Goal: Check status: Check status

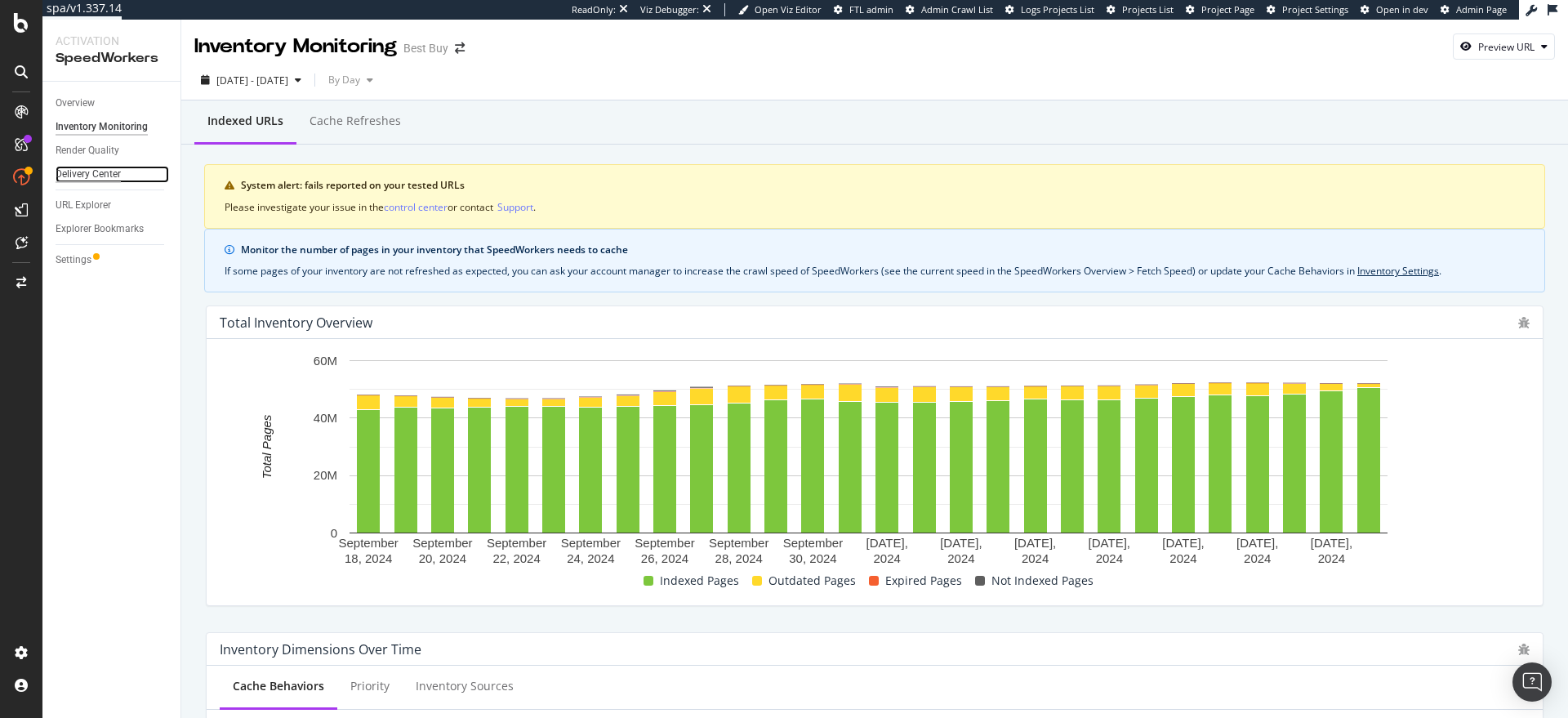
click at [75, 170] on div "Delivery Center" at bounding box center [89, 174] width 65 height 17
click at [100, 172] on div "Delivery Center" at bounding box center [89, 174] width 65 height 17
click at [79, 102] on div "Overview" at bounding box center [75, 103] width 39 height 17
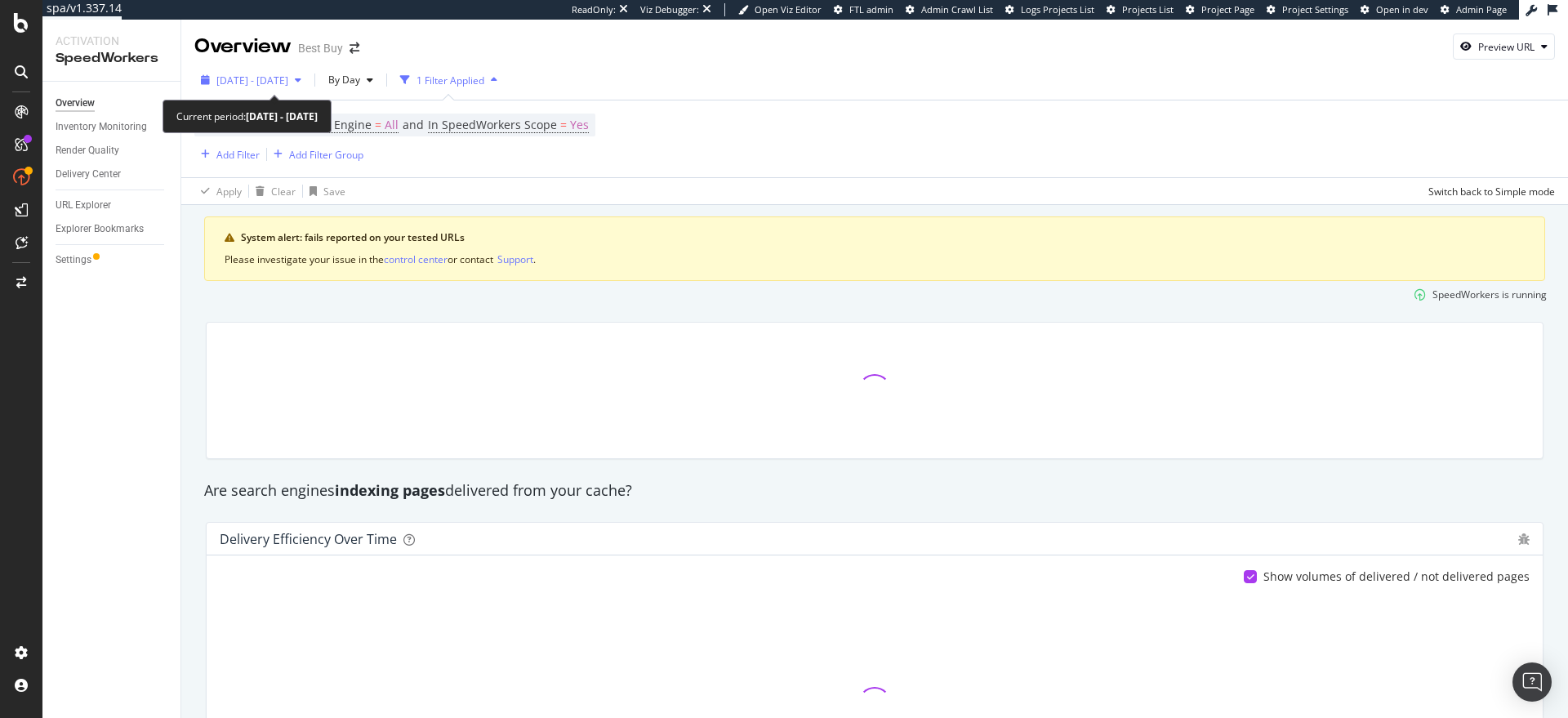
click at [308, 88] on div "[DATE] - [DATE]" at bounding box center [251, 79] width 114 height 24
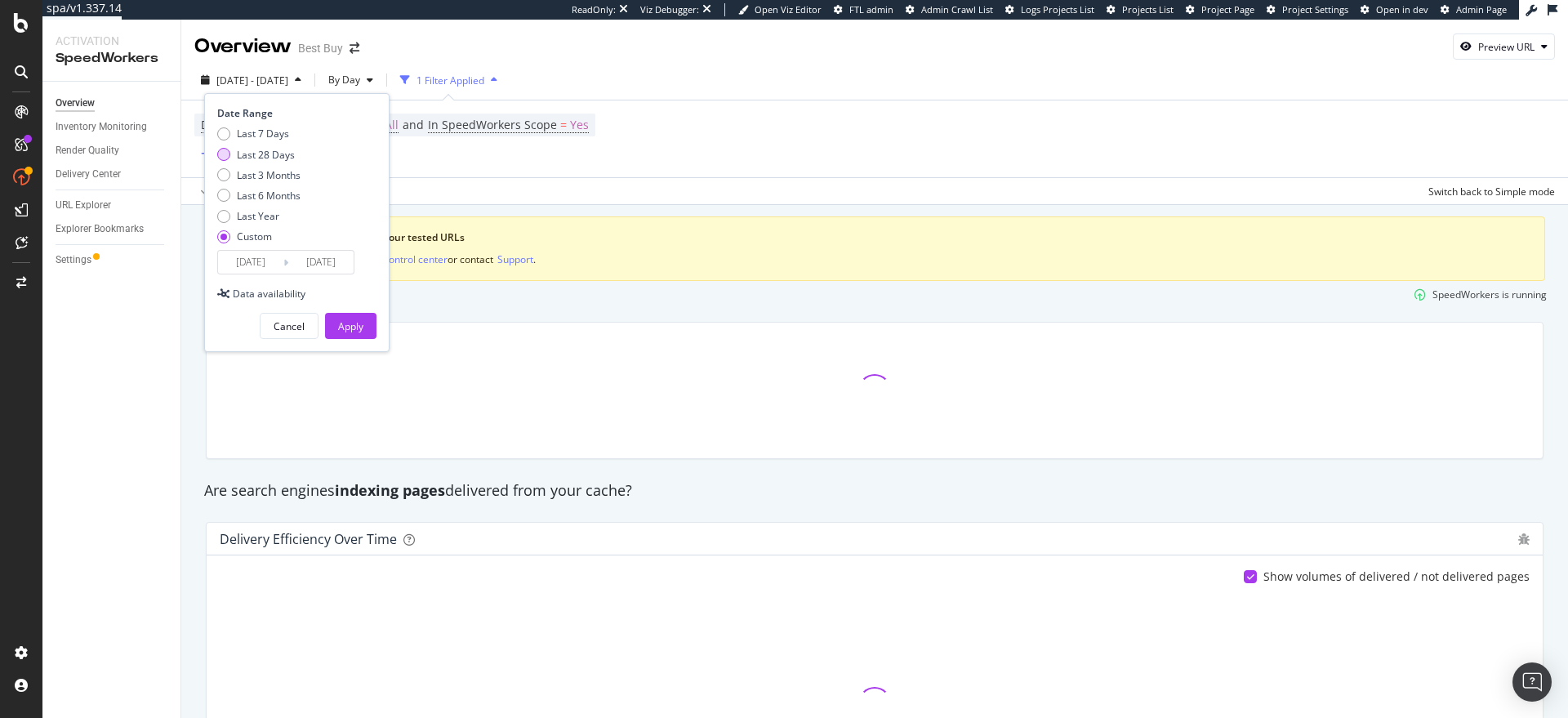
click at [267, 159] on div "Last 28 Days" at bounding box center [266, 155] width 58 height 13
type input "[DATE]"
click at [340, 336] on div "Apply" at bounding box center [350, 325] width 25 height 24
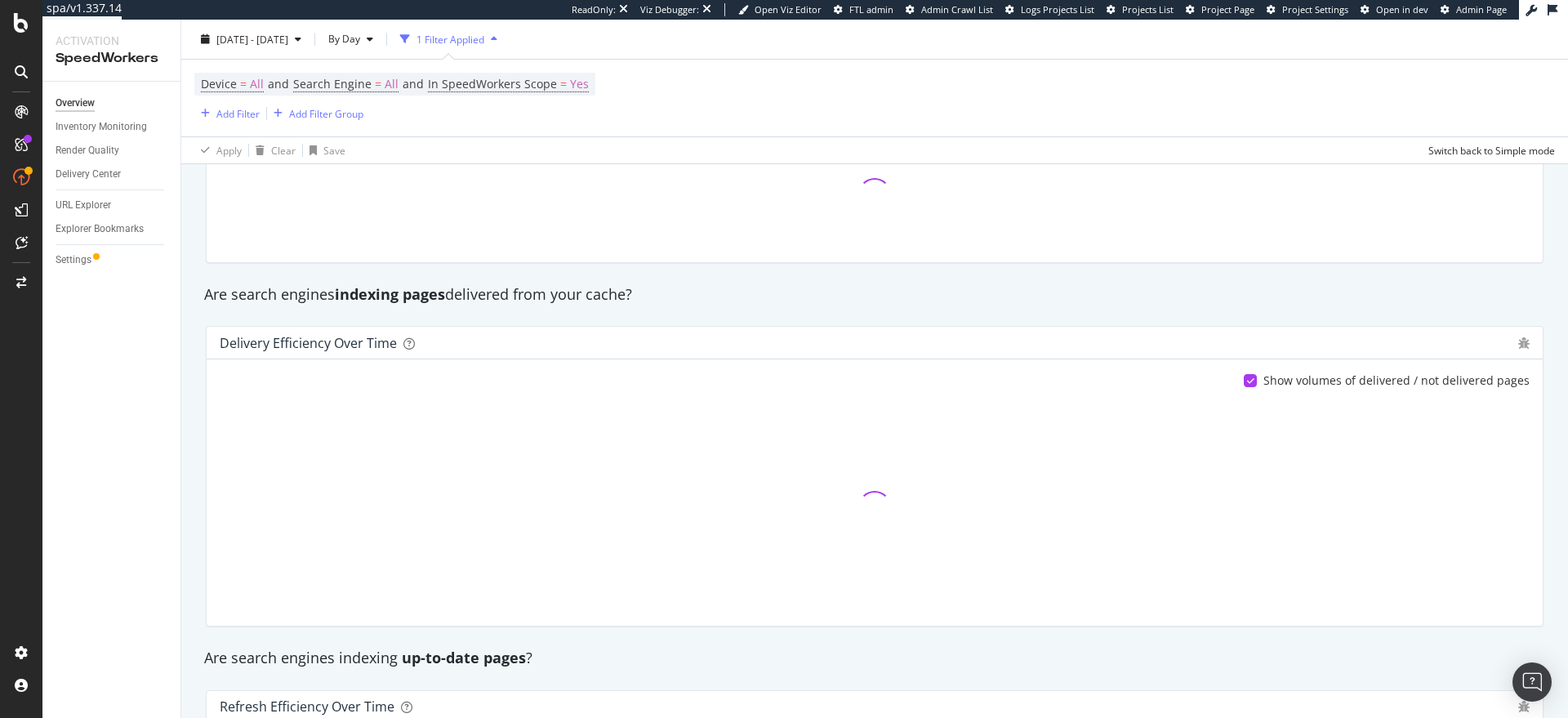
scroll to position [345, 0]
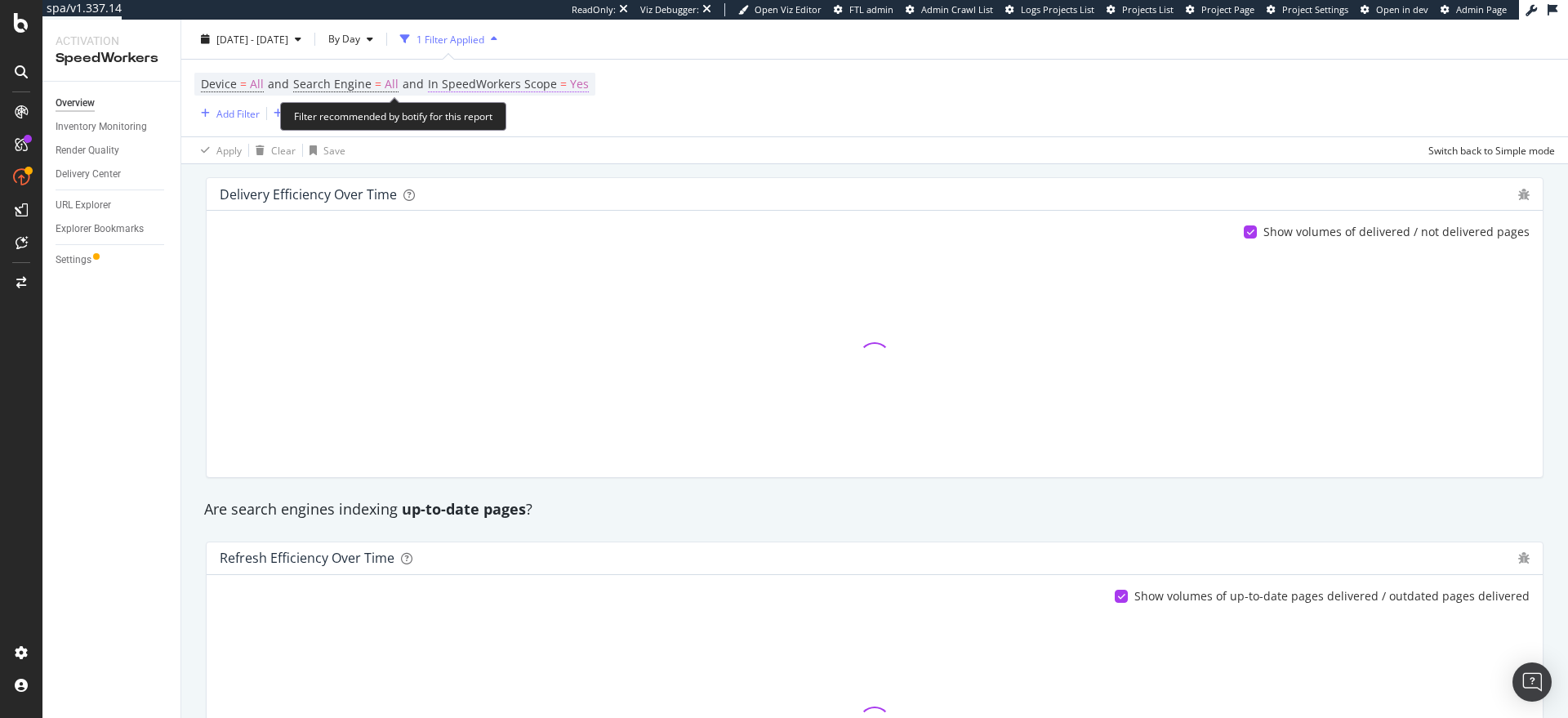
click at [570, 84] on span "Yes" at bounding box center [579, 85] width 19 height 23
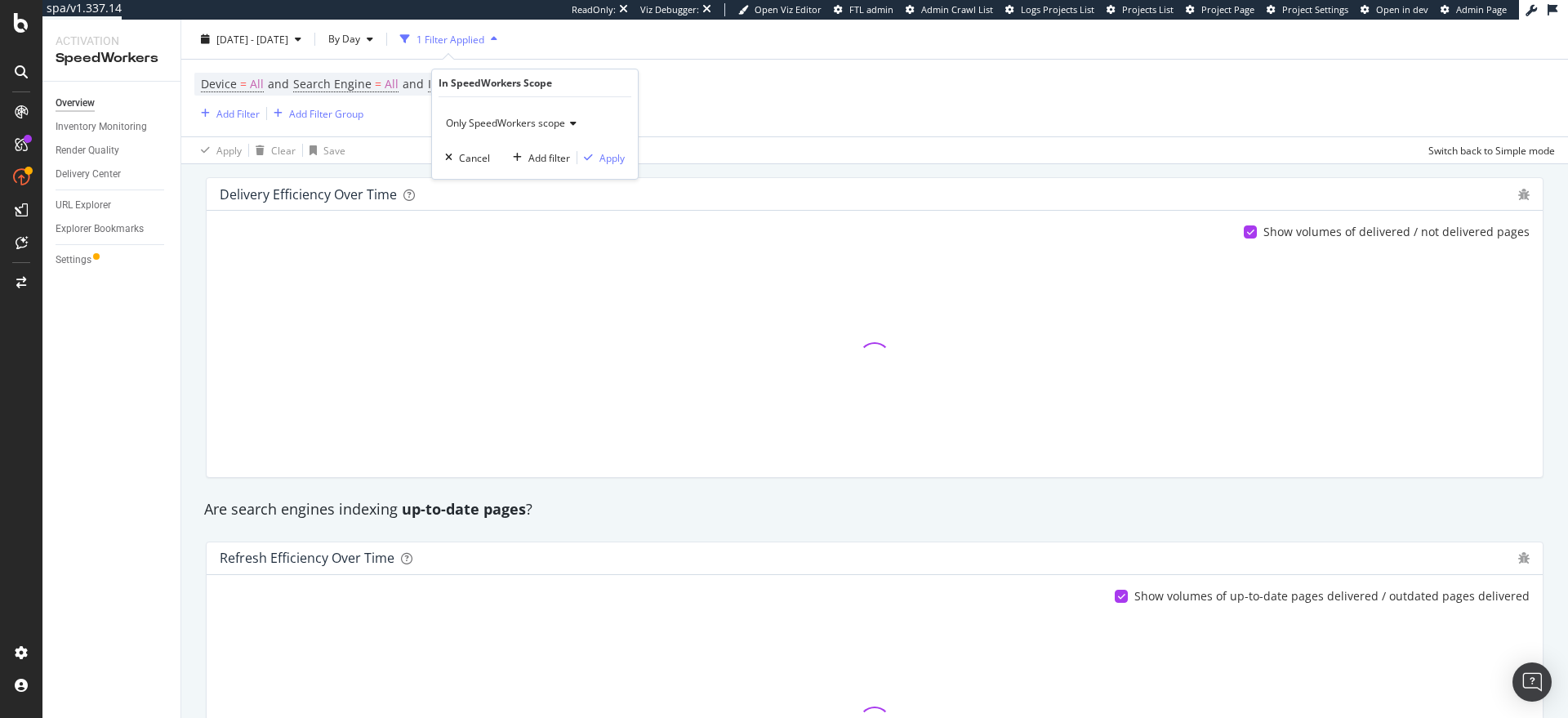
click at [567, 127] on icon at bounding box center [571, 123] width 12 height 10
click at [548, 150] on div "All requested pages" at bounding box center [537, 157] width 175 height 21
click at [596, 158] on div "button" at bounding box center [588, 158] width 22 height 10
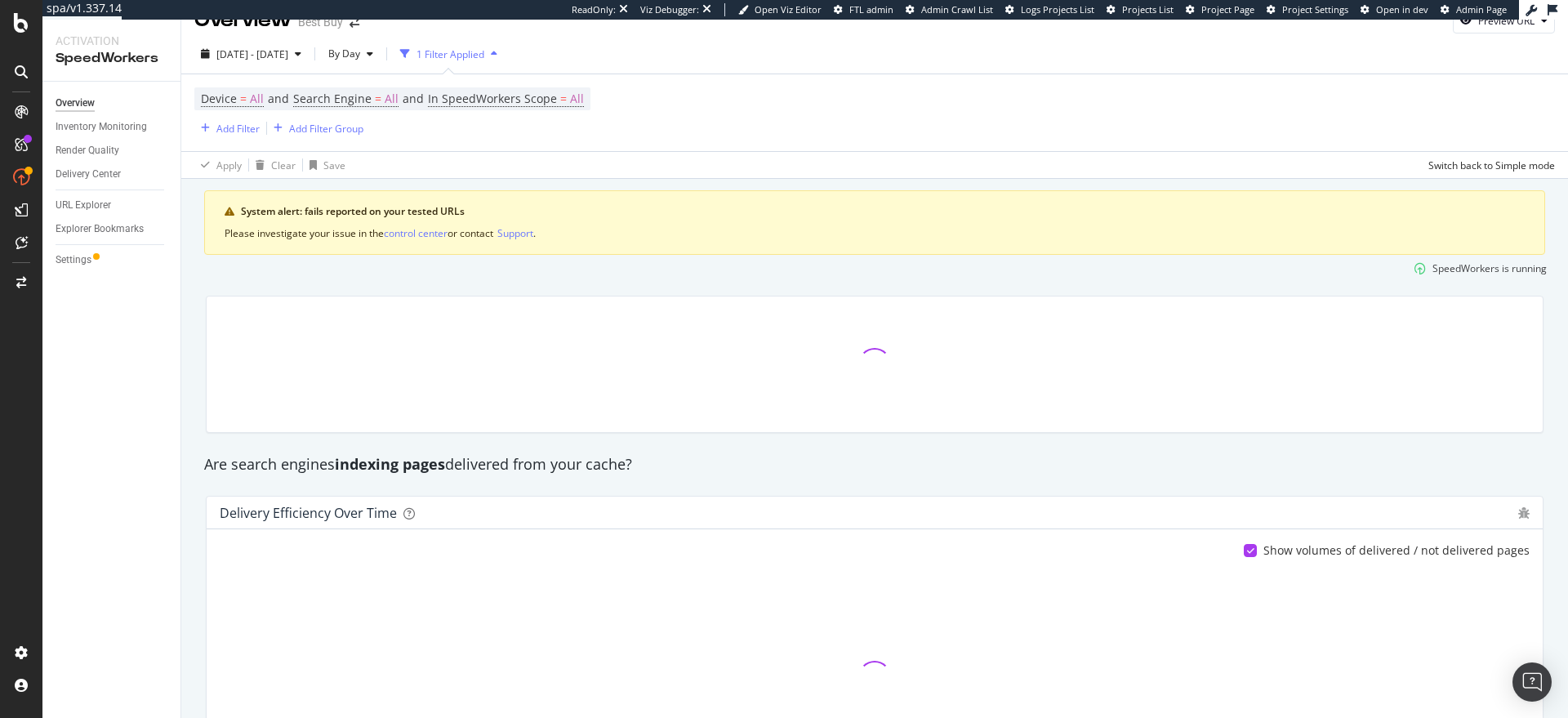
scroll to position [29, 0]
click at [360, 46] on span "By Day" at bounding box center [341, 51] width 39 height 13
click at [375, 168] on span "By Month" at bounding box center [379, 174] width 43 height 14
click at [289, 57] on span "[DATE] - [DATE]" at bounding box center [252, 52] width 72 height 13
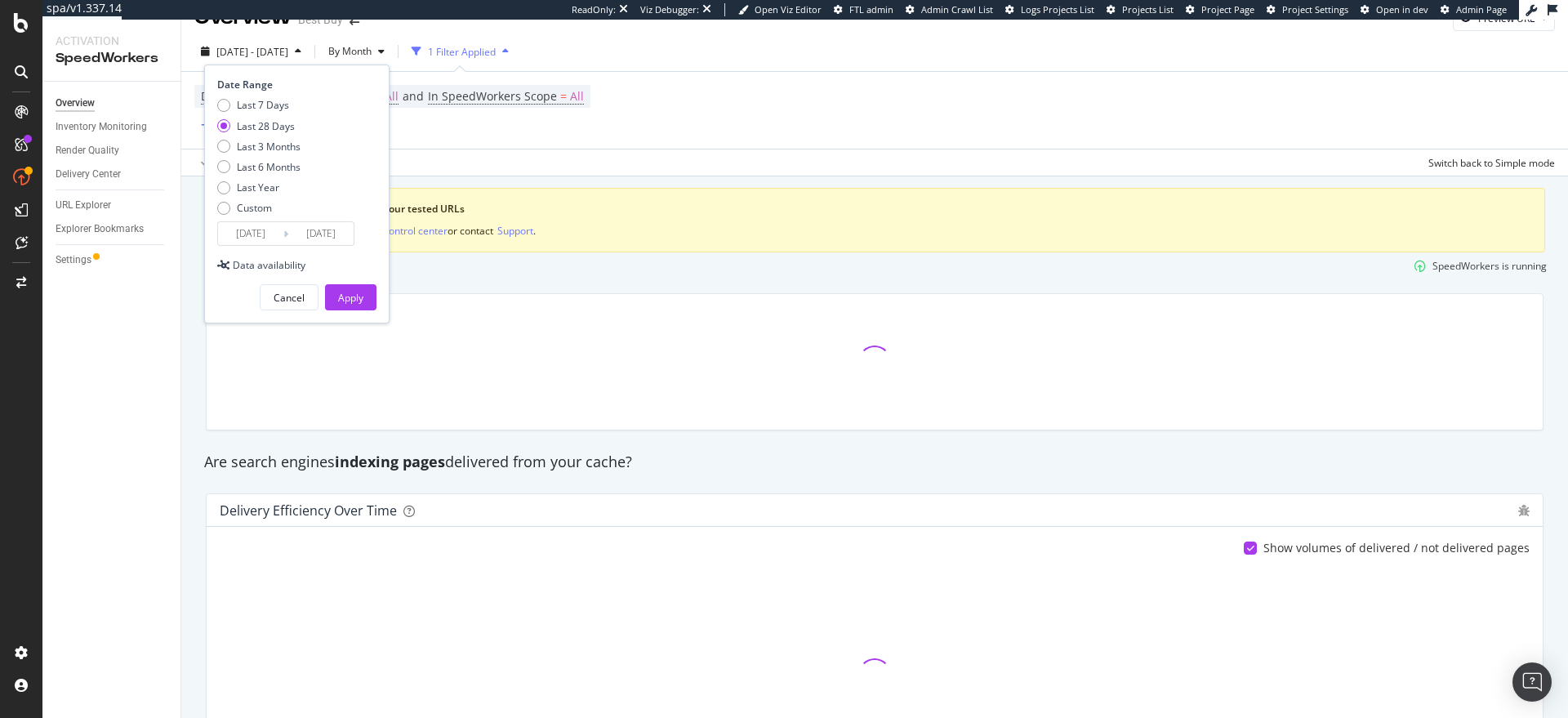
click at [606, 63] on div "[DATE] - [DATE] By Month 1 Filter Applied Date Range Last 7 Days Last 28 Days L…" at bounding box center [874, 55] width 1387 height 33
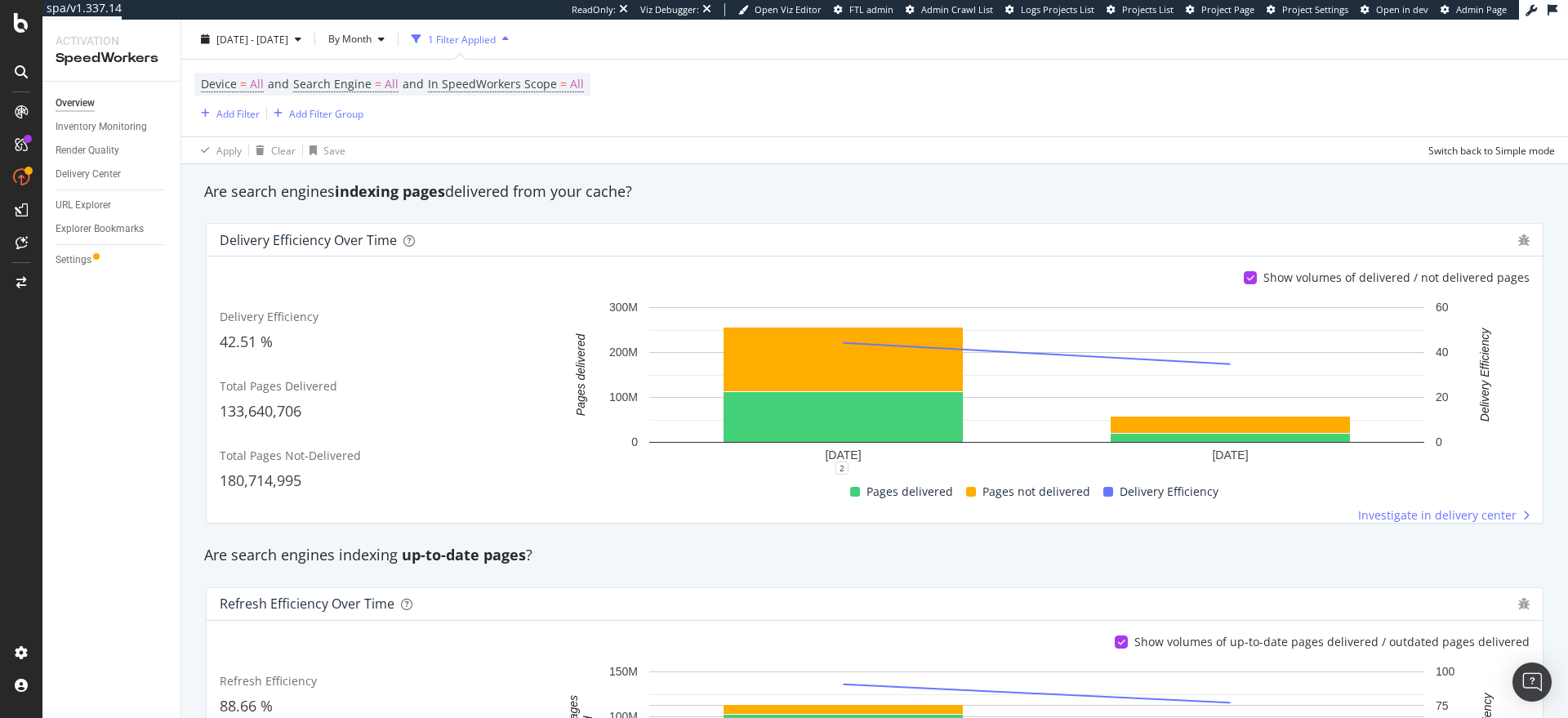
scroll to position [273, 0]
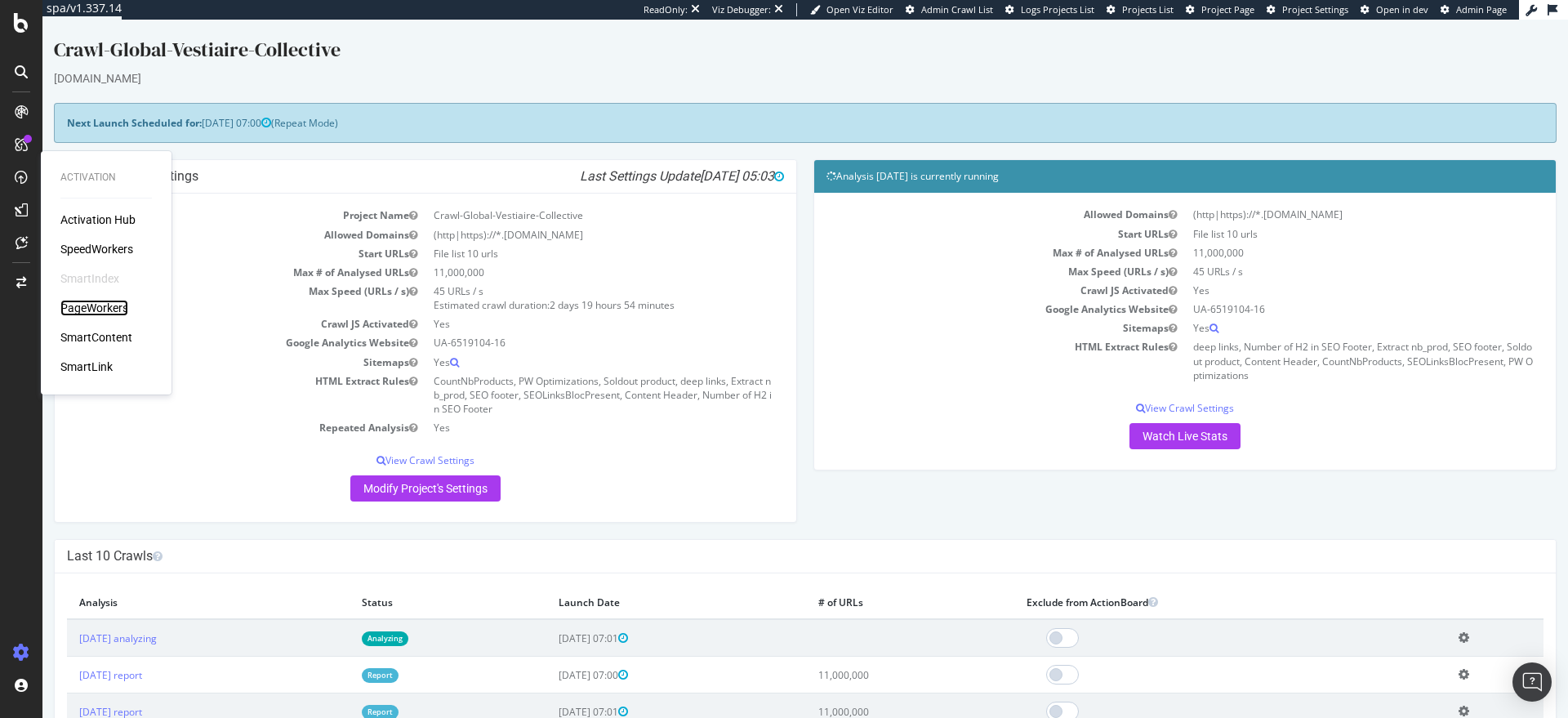
click at [98, 306] on div "PageWorkers" at bounding box center [94, 307] width 67 height 16
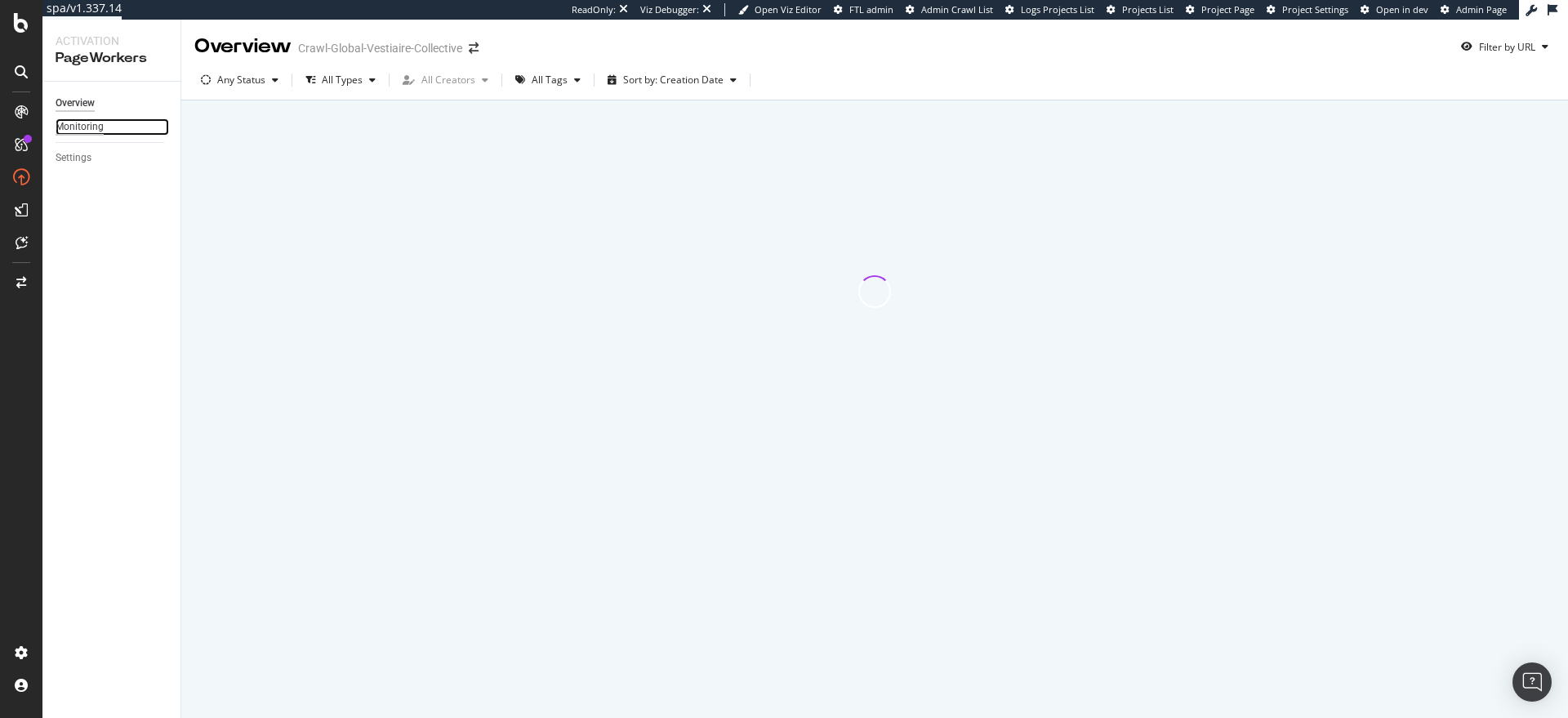
click at [80, 128] on div "Monitoring" at bounding box center [80, 127] width 48 height 17
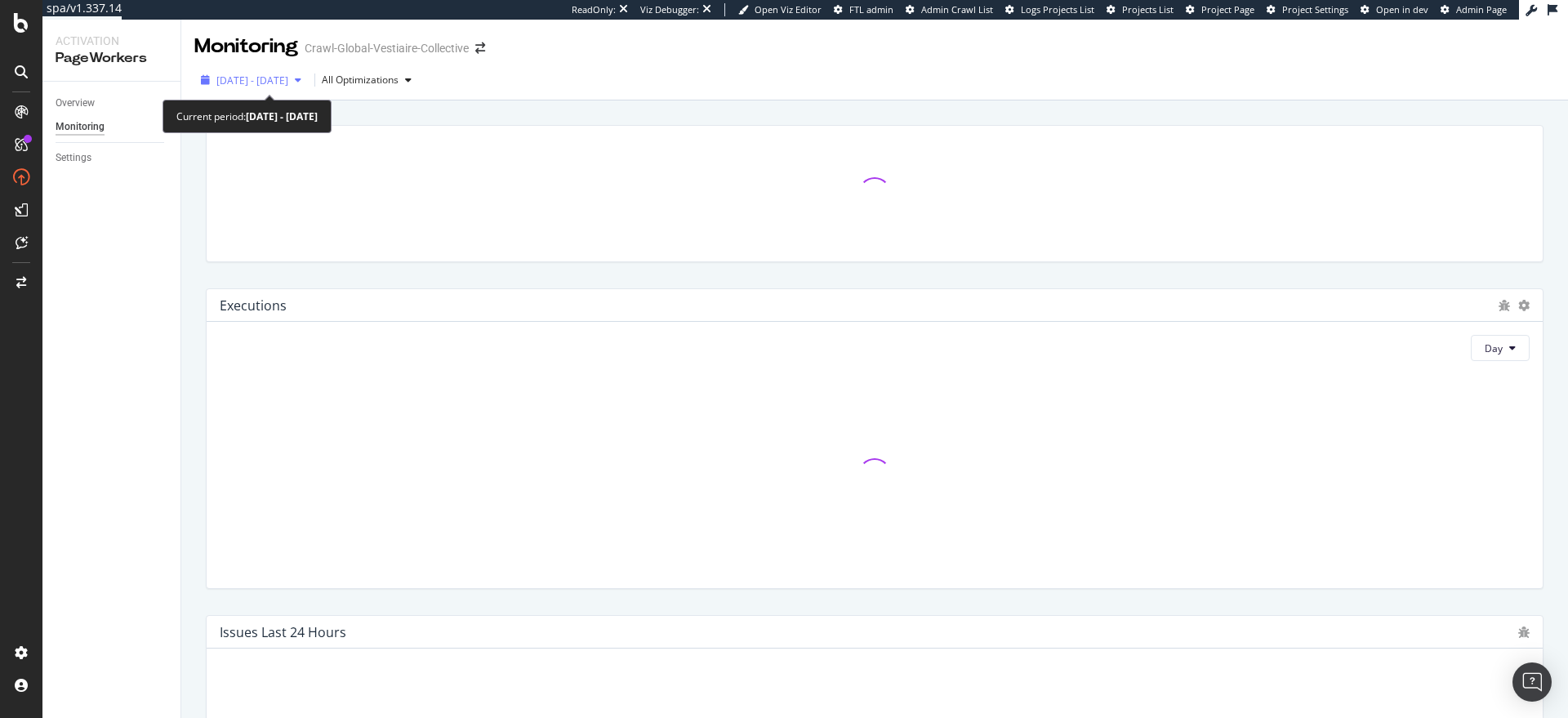
click at [285, 88] on div "[DATE] - [DATE]" at bounding box center [251, 79] width 114 height 24
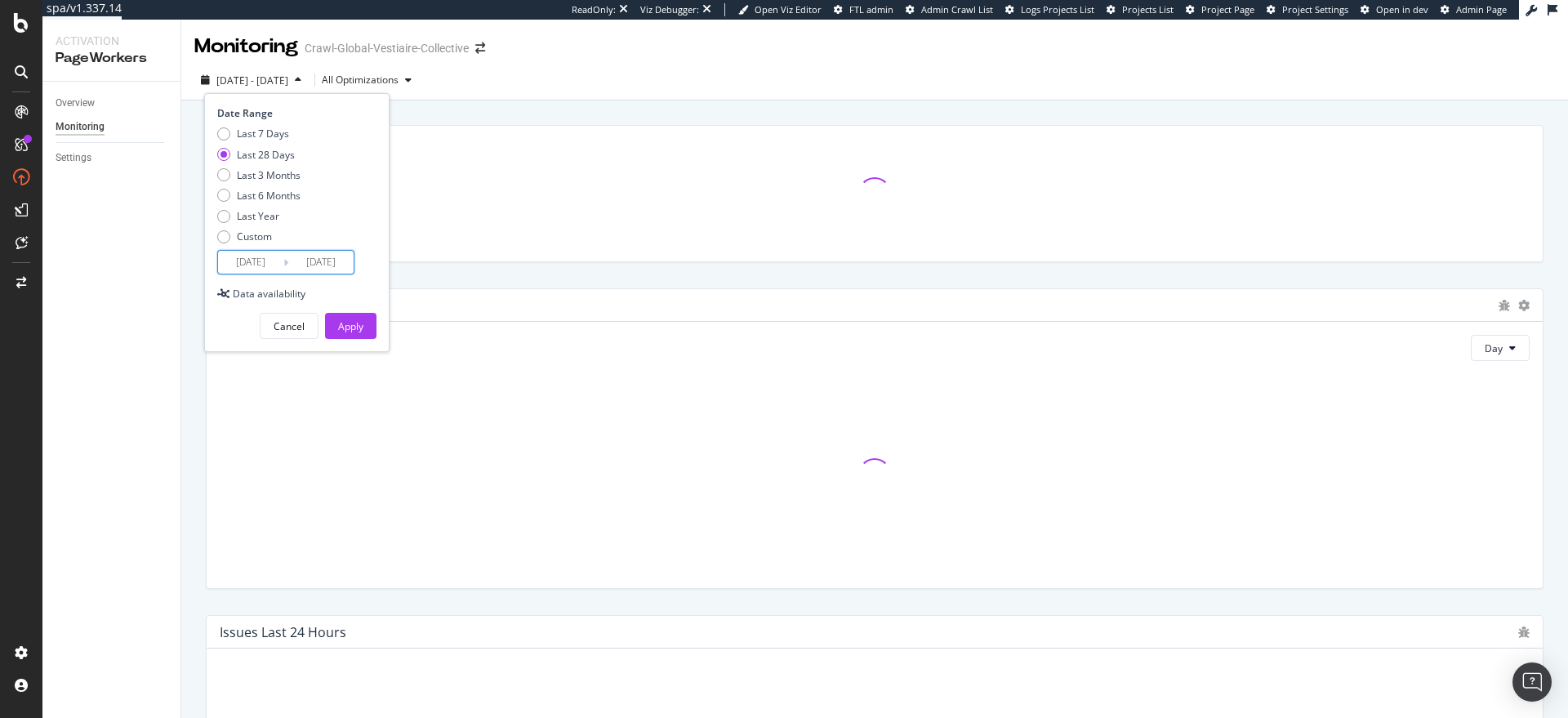
click at [263, 260] on input "[DATE]" at bounding box center [251, 262] width 65 height 23
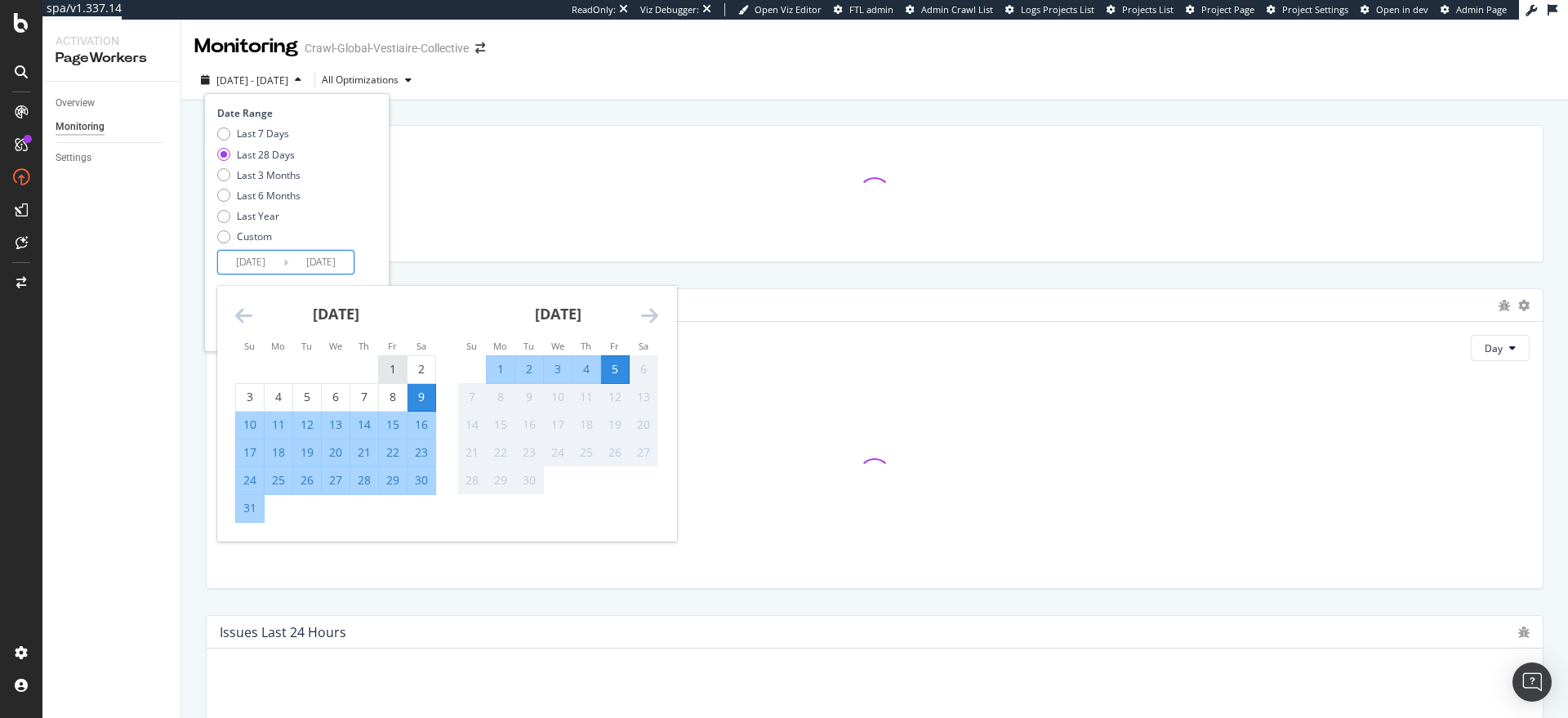
click at [390, 366] on div "1" at bounding box center [393, 369] width 28 height 16
type input "2025/08/01"
click at [256, 509] on div "31" at bounding box center [249, 507] width 28 height 16
type input "2025/08/31"
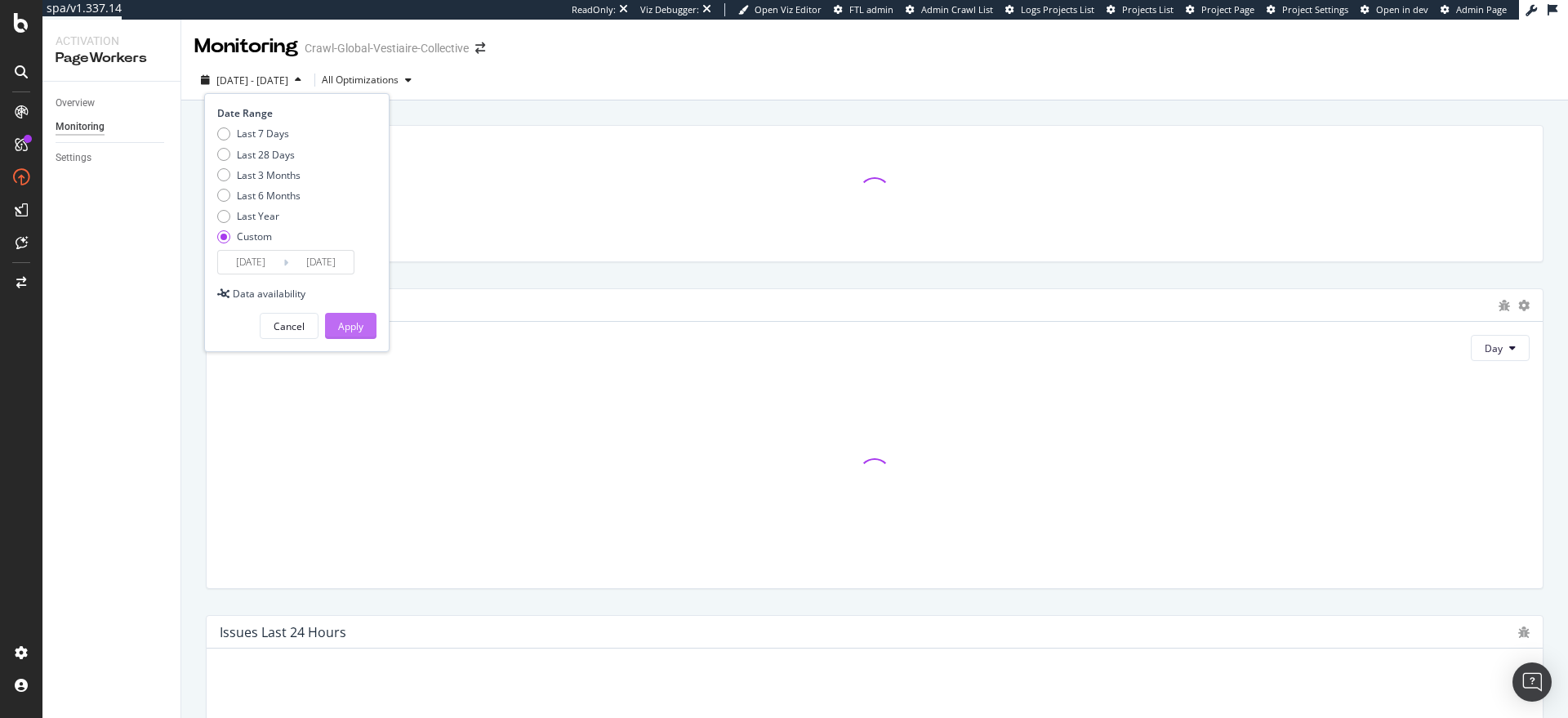
click at [347, 326] on div "Apply" at bounding box center [350, 326] width 25 height 13
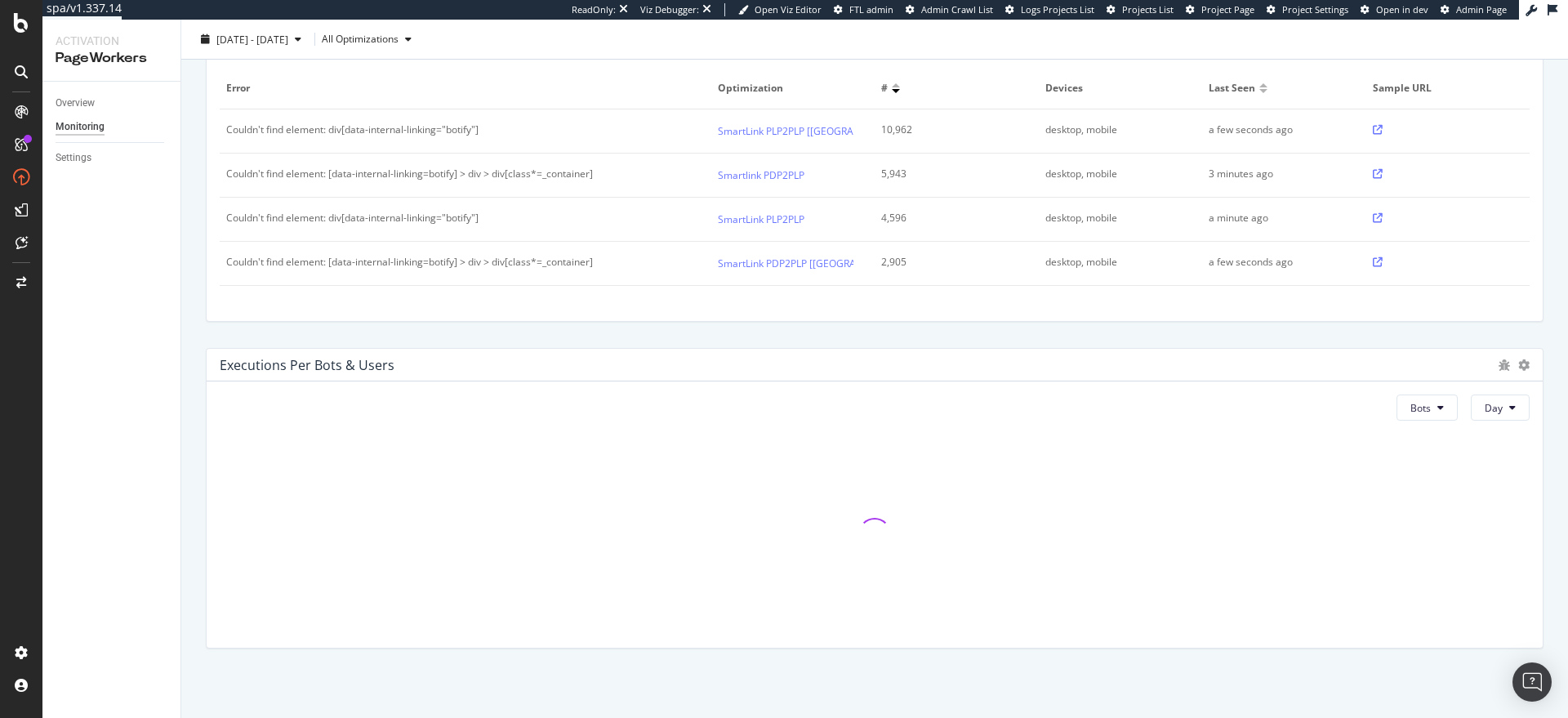
scroll to position [595, 0]
click at [1410, 412] on span "Bots" at bounding box center [1420, 407] width 20 height 13
click at [1426, 407] on button "Bots" at bounding box center [1427, 406] width 62 height 26
click at [1382, 336] on div "Executions per Bots & Users Bots Day" at bounding box center [875, 497] width 1357 height 326
click at [1496, 400] on button "Day" at bounding box center [1500, 406] width 59 height 26
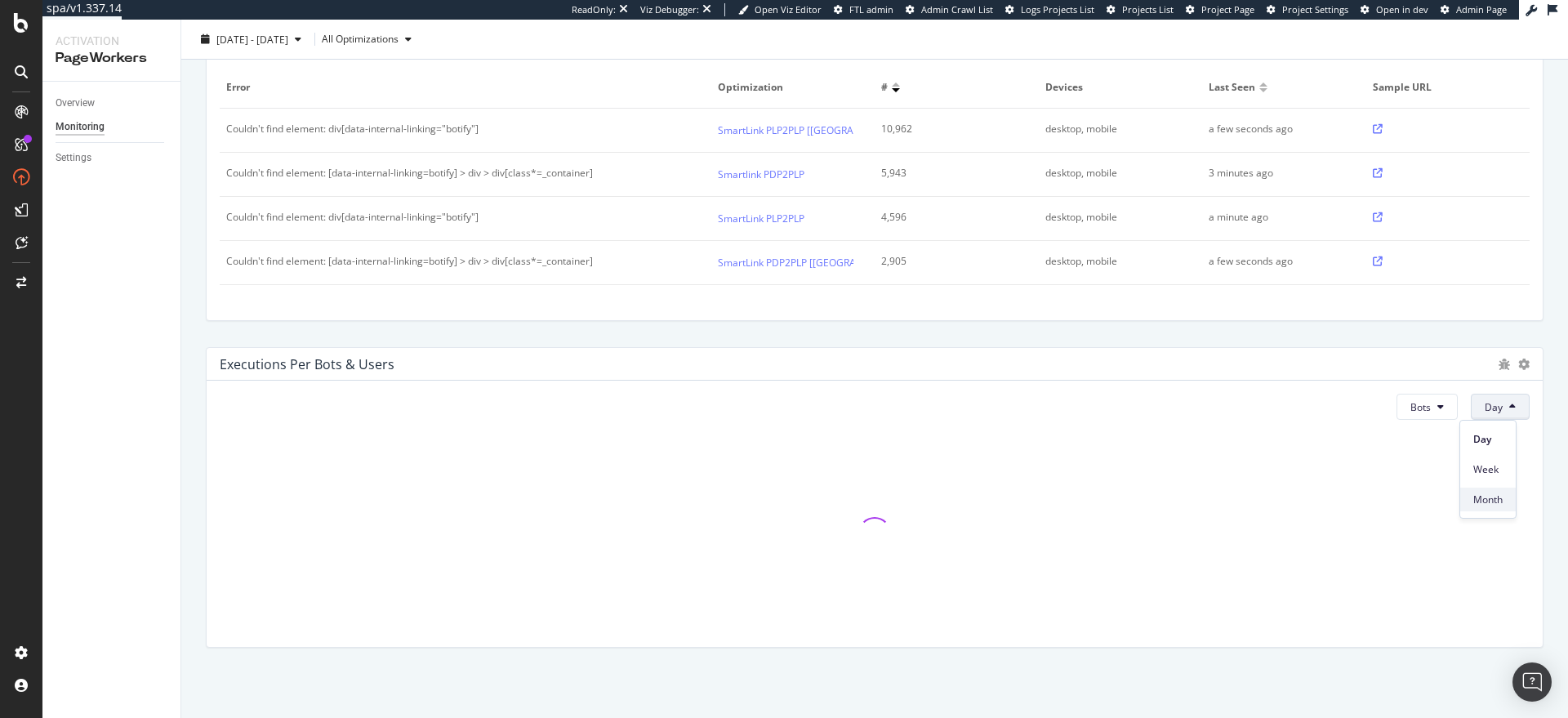
click at [1490, 490] on div "Month" at bounding box center [1488, 500] width 56 height 24
click at [1409, 331] on div "Issues Last 24 Hours Error Optimization # Devices Last seen Sample URL Couldn't…" at bounding box center [875, 170] width 1357 height 326
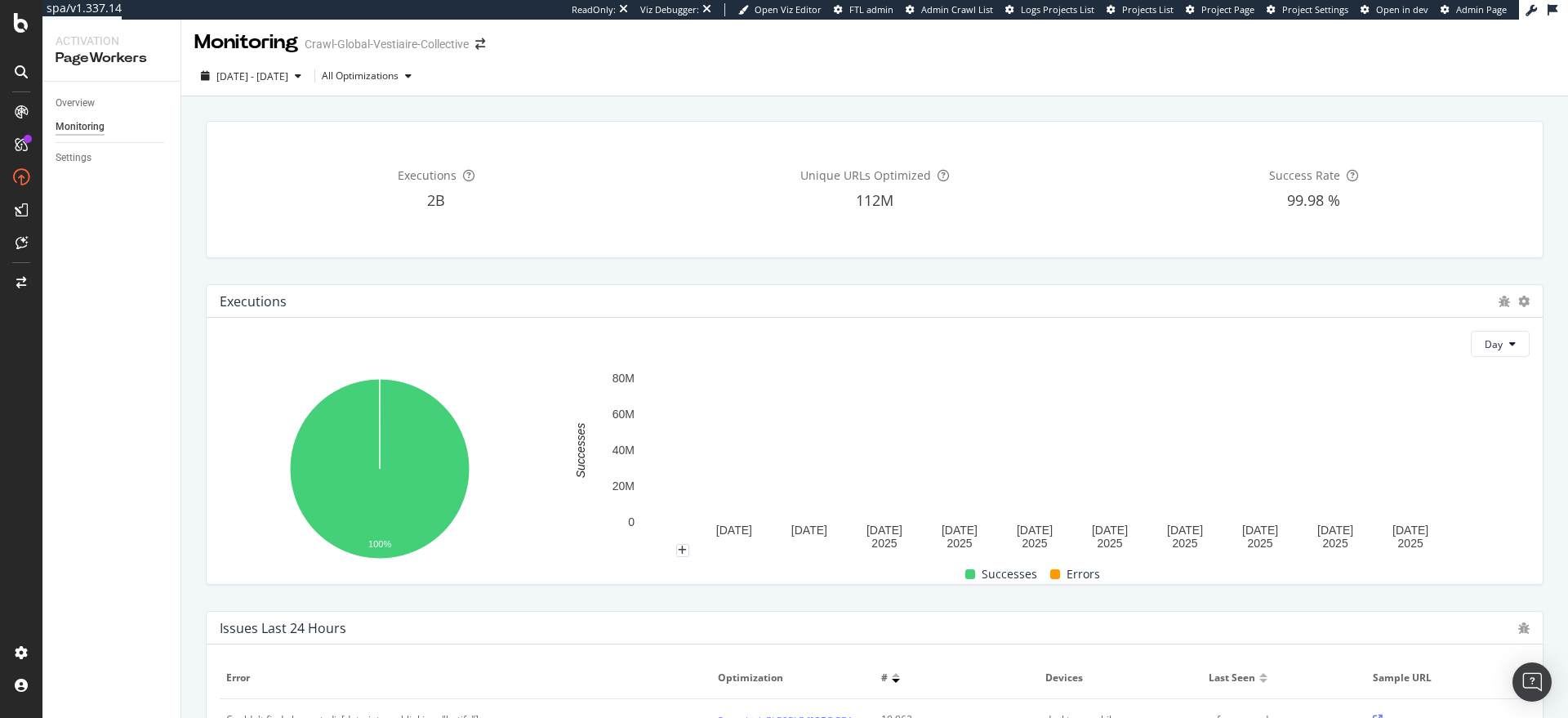
scroll to position [0, 0]
